Goal: Task Accomplishment & Management: Manage account settings

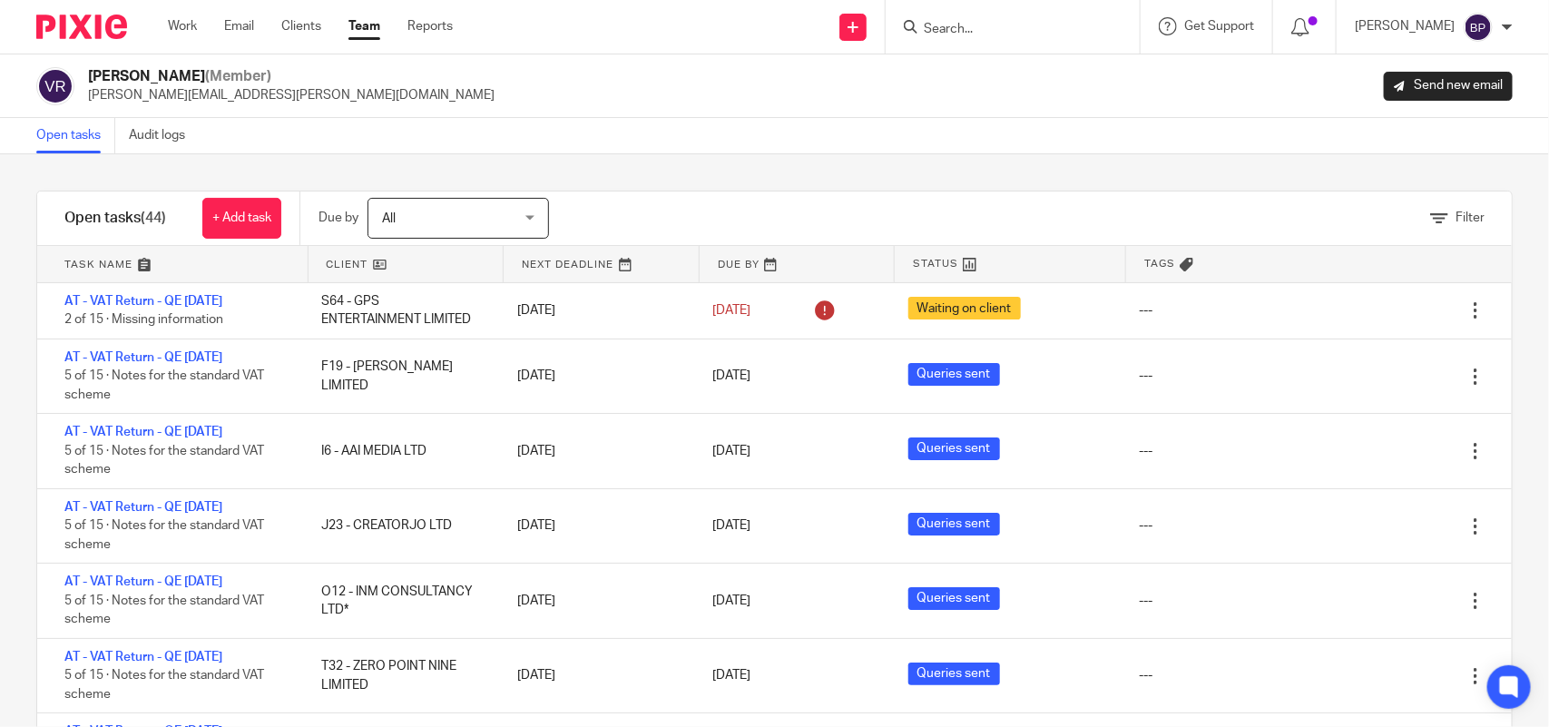
scroll to position [567, 0]
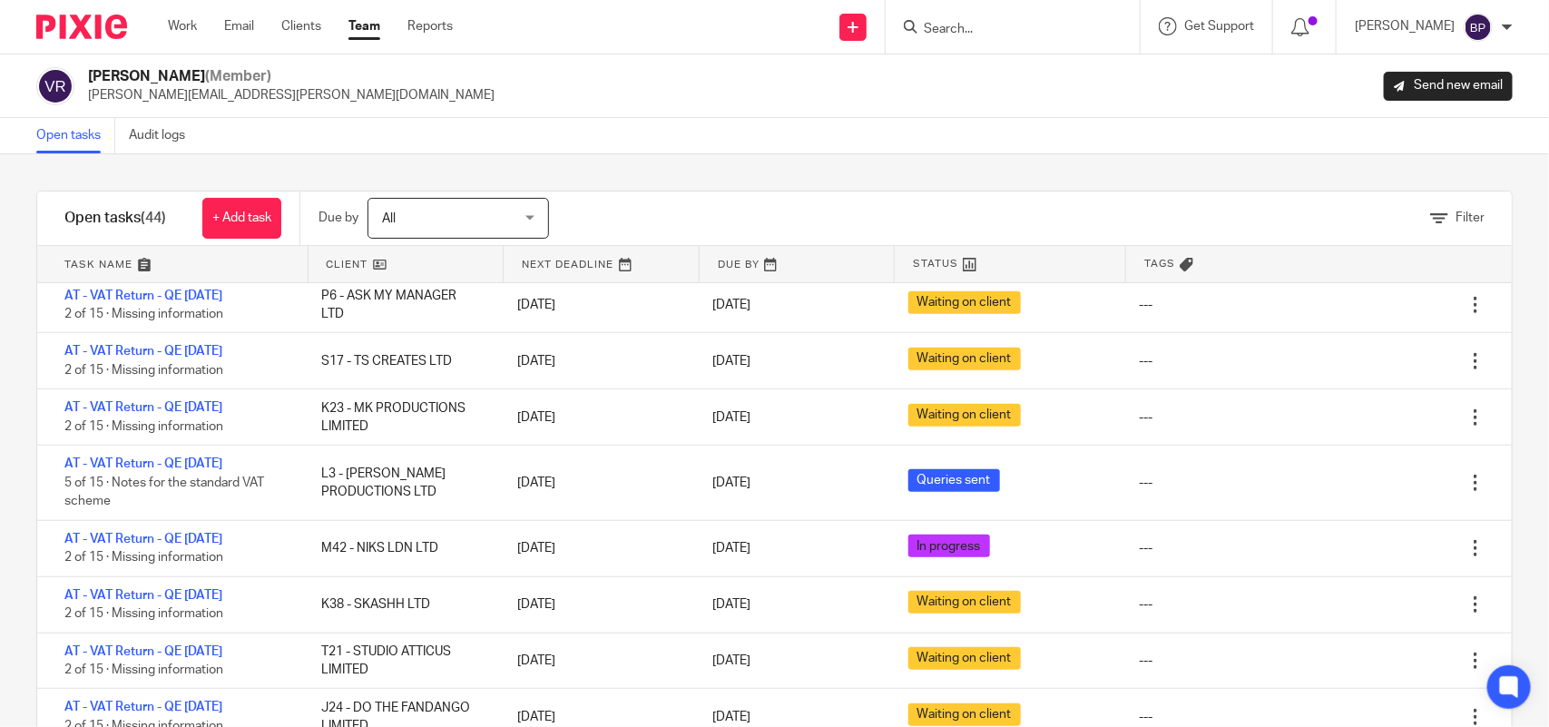
drag, startPoint x: 73, startPoint y: 132, endPoint x: 643, endPoint y: 132, distance: 569.9
click at [73, 132] on link "Open tasks" at bounding box center [75, 135] width 79 height 35
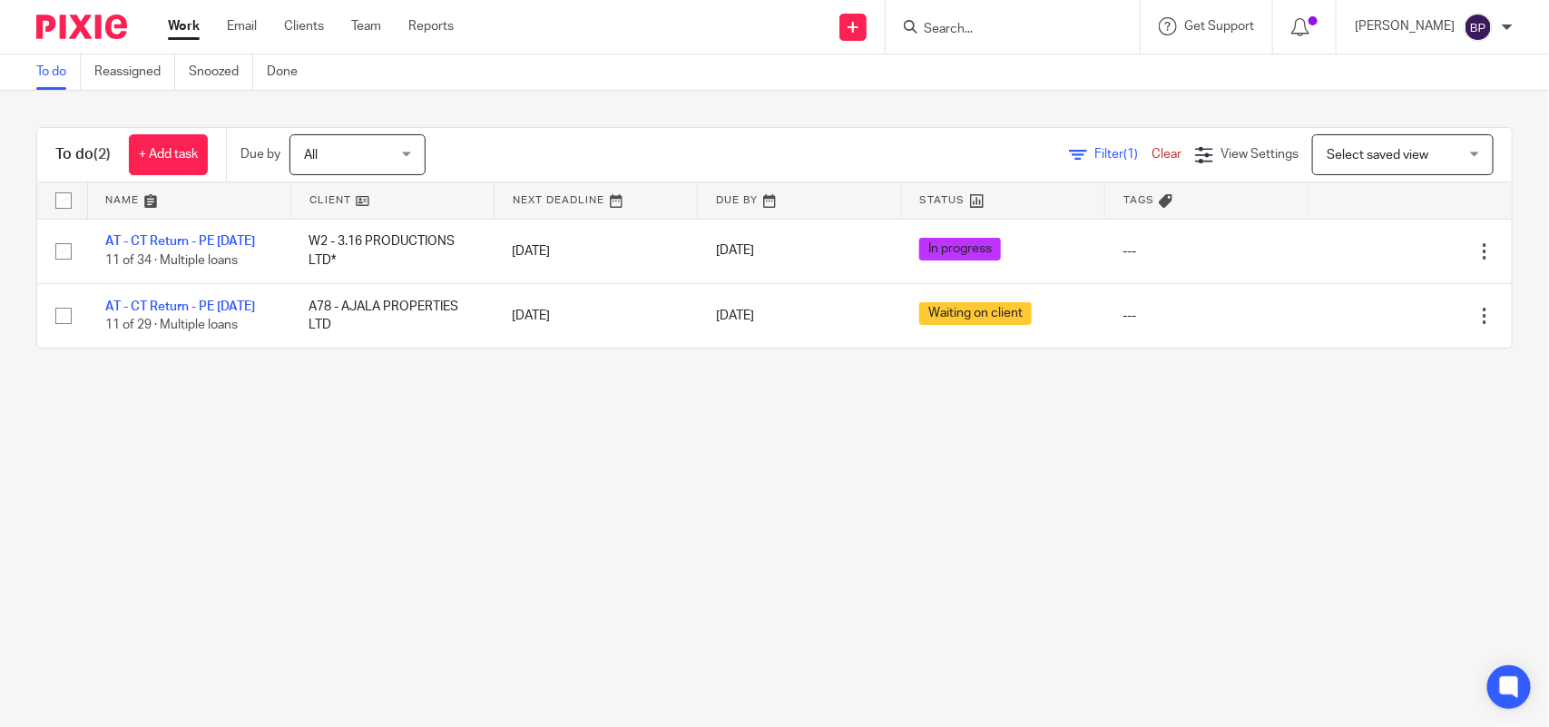
click at [38, 82] on link "To do" at bounding box center [58, 71] width 44 height 35
click at [56, 75] on link "To do" at bounding box center [58, 71] width 44 height 35
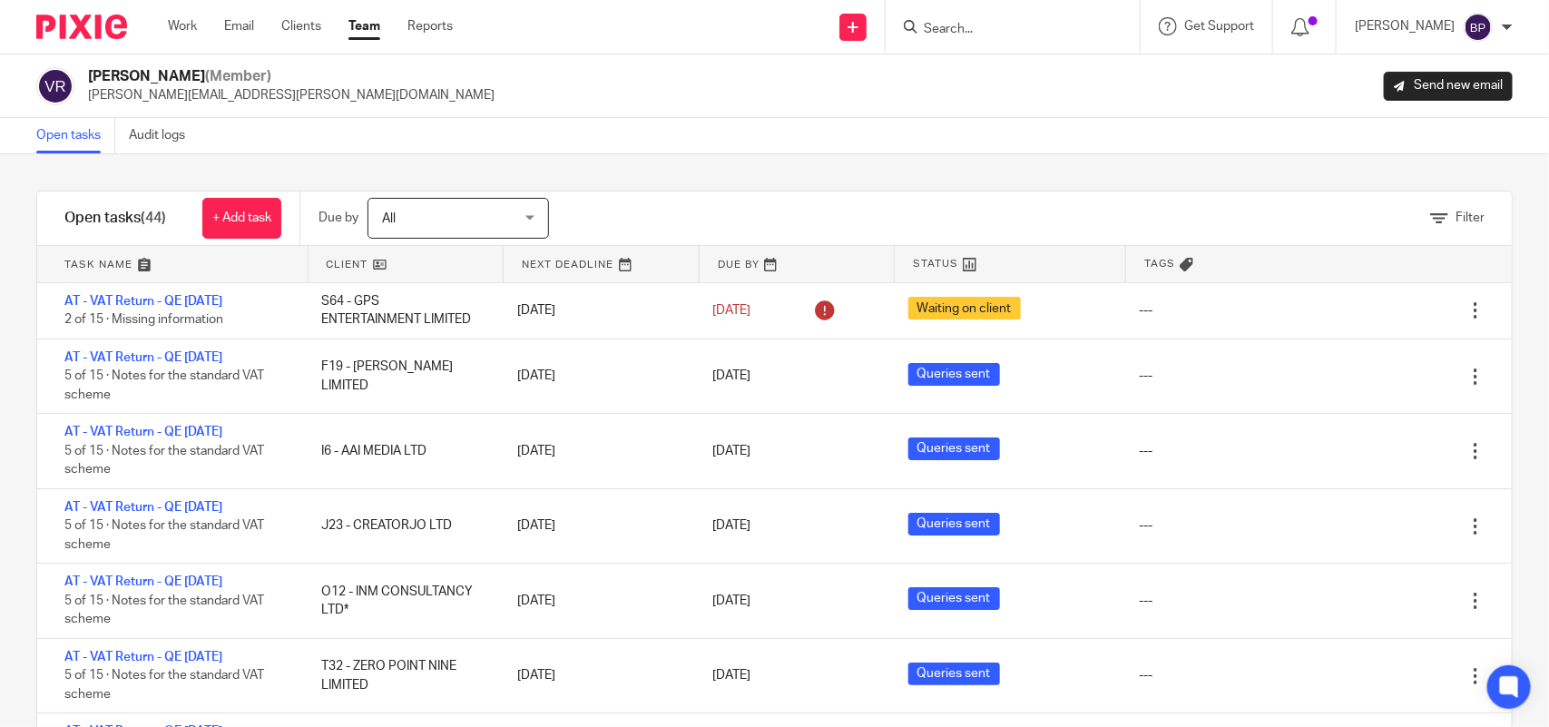
drag, startPoint x: 53, startPoint y: 142, endPoint x: 579, endPoint y: 74, distance: 530.7
click at [53, 142] on link "Open tasks" at bounding box center [75, 135] width 79 height 35
click at [64, 134] on link "Open tasks" at bounding box center [75, 135] width 79 height 35
click at [986, 175] on div "Filter tasks Only show tasks matching all of these conditions 1 Client name Is …" at bounding box center [774, 440] width 1549 height 573
click at [70, 142] on link "Open tasks" at bounding box center [75, 135] width 79 height 35
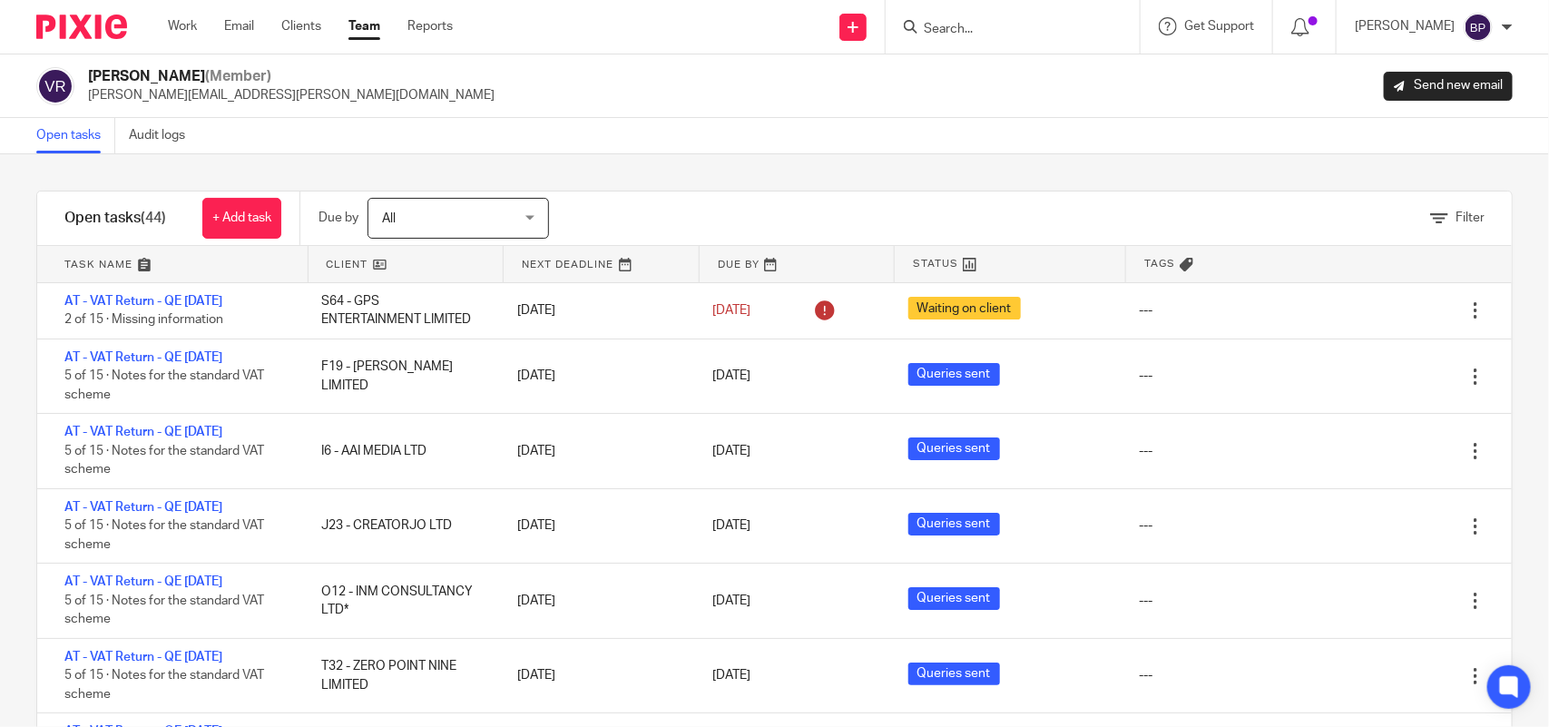
click at [70, 120] on link "Open tasks" at bounding box center [75, 135] width 79 height 35
